Goal: Task Accomplishment & Management: Manage account settings

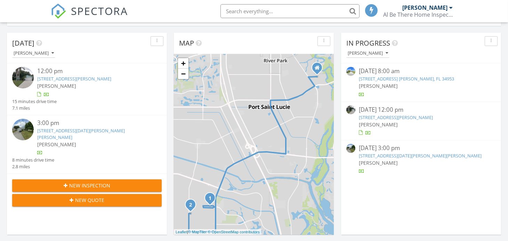
scroll to position [66, 0]
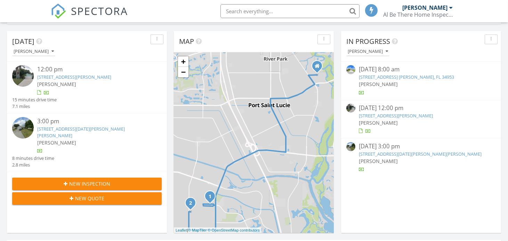
drag, startPoint x: 510, startPoint y: 13, endPoint x: 509, endPoint y: 28, distance: 15.7
click at [388, 112] on div "1026 SW Bianca Ave, Port St. Lucie, FL 34953" at bounding box center [421, 115] width 124 height 7
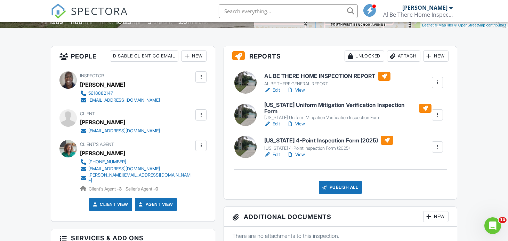
click at [302, 89] on link "View" at bounding box center [296, 90] width 18 height 7
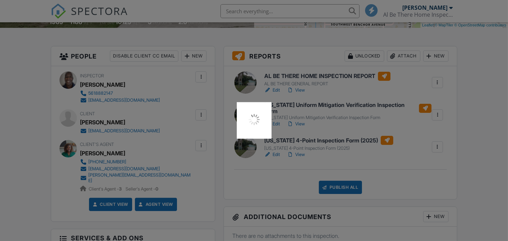
scroll to position [158, 0]
